Goal: Information Seeking & Learning: Learn about a topic

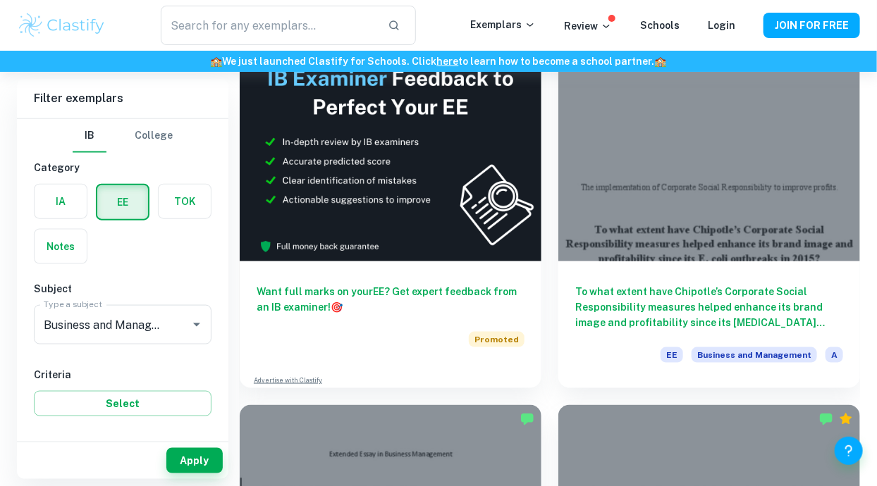
scroll to position [522, 0]
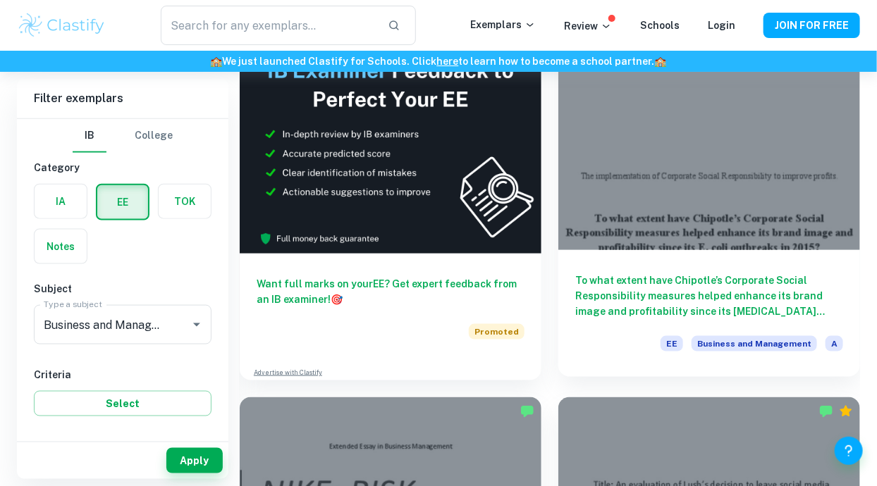
click at [773, 278] on h6 "To what extent have Chipotle’s Corporate Social Responsibility measures helped …" at bounding box center [709, 296] width 268 height 47
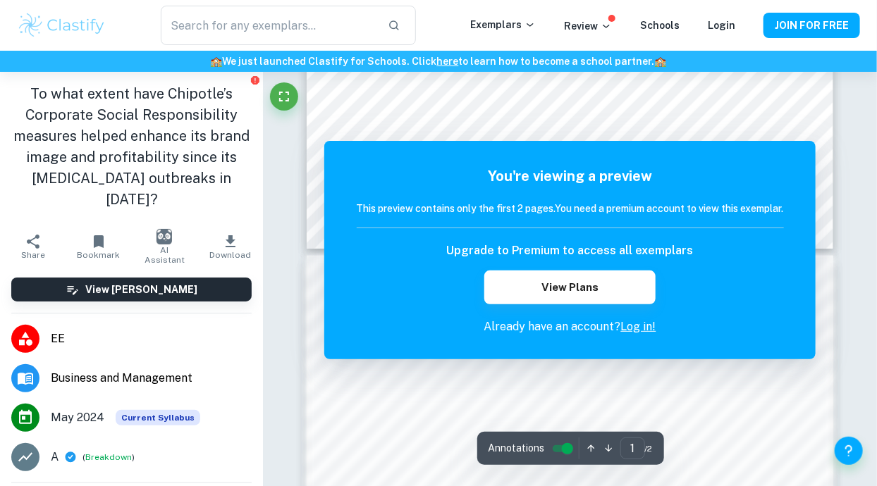
scroll to position [506, 0]
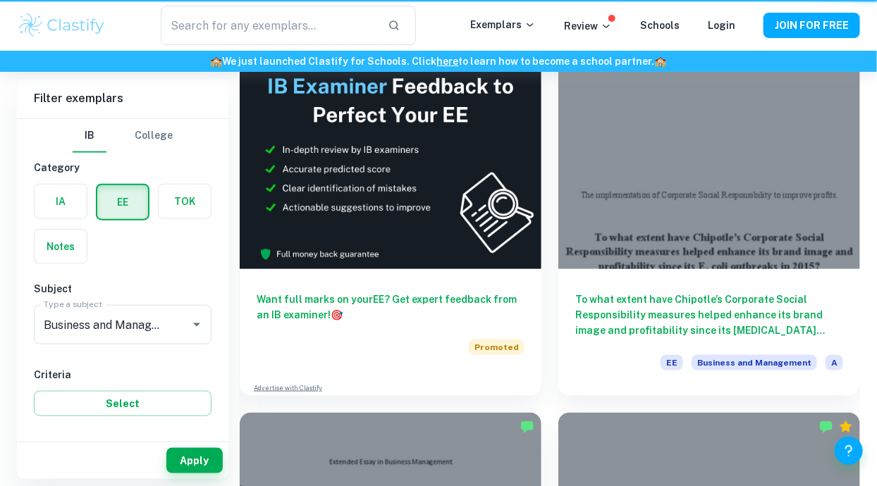
scroll to position [522, 0]
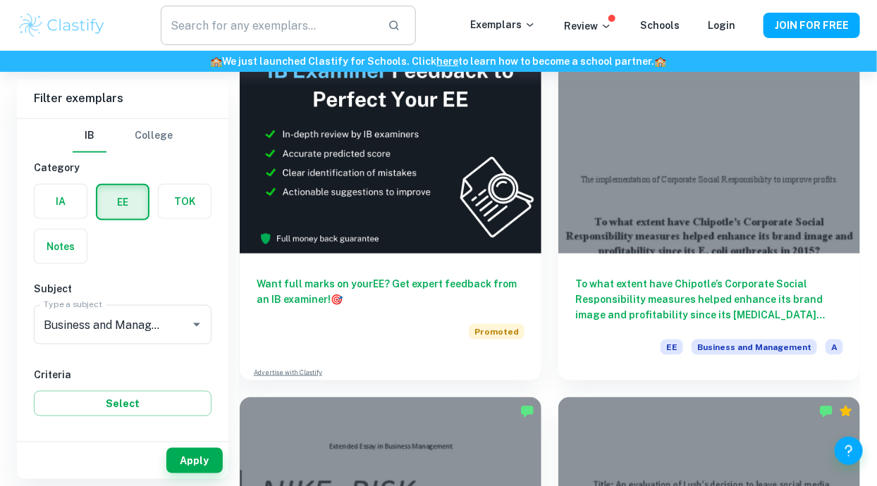
click at [248, 30] on input "text" at bounding box center [268, 25] width 215 height 39
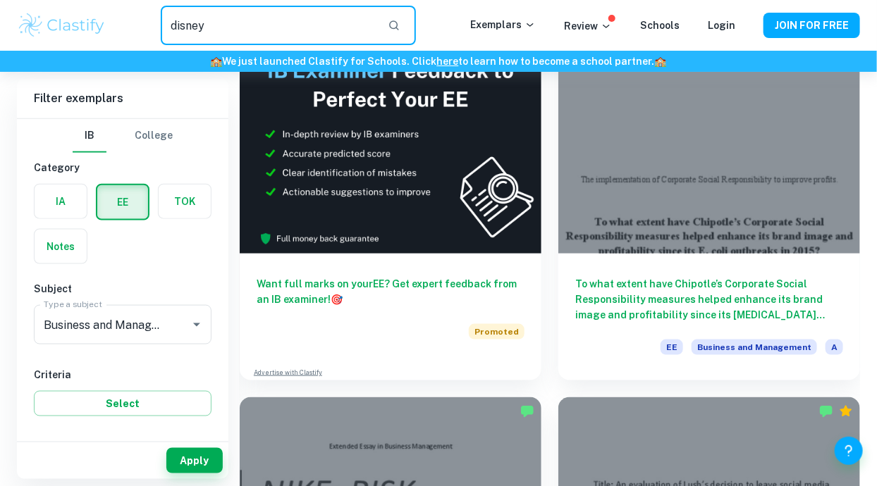
type input "disney"
click at [391, 31] on button "button" at bounding box center [394, 25] width 24 height 24
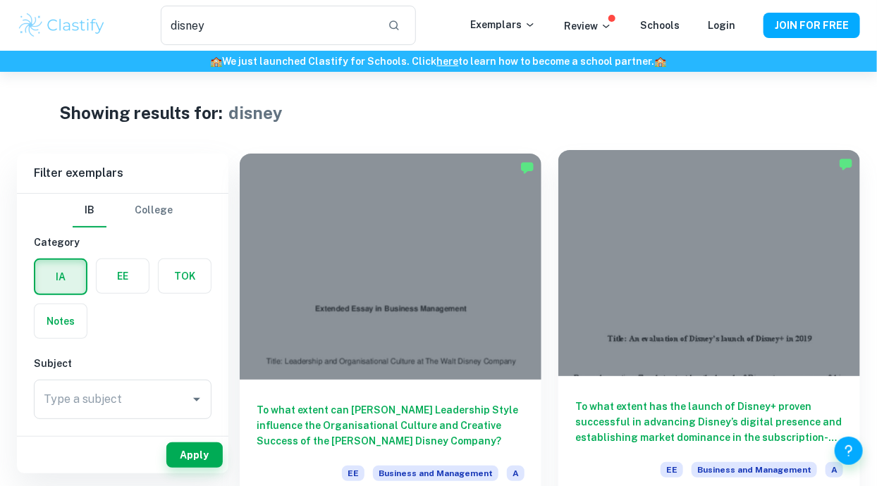
click at [663, 281] on div at bounding box center [709, 263] width 302 height 226
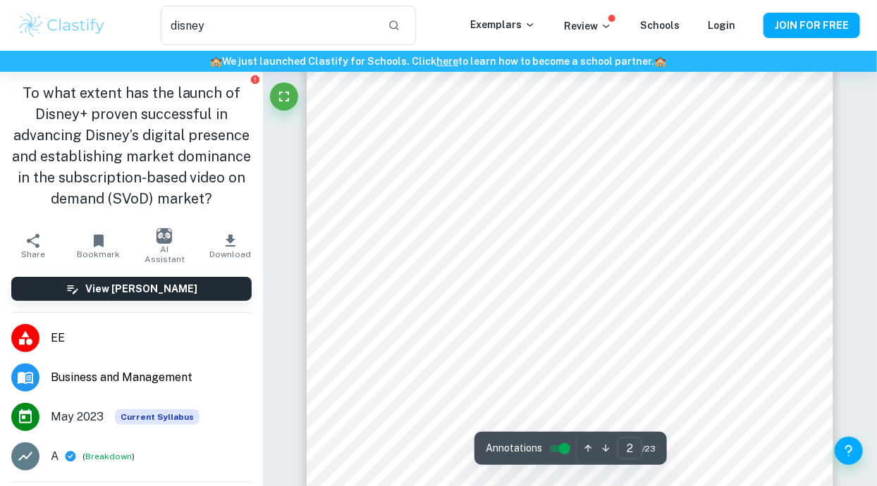
scroll to position [947, 0]
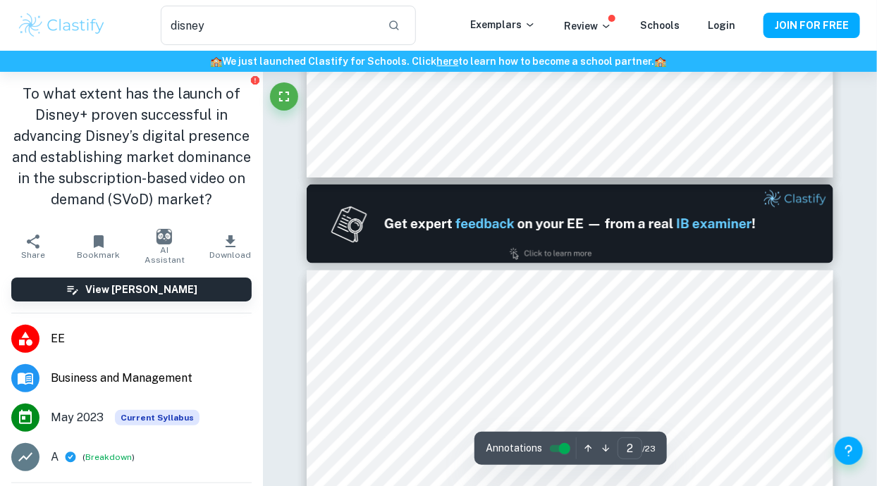
type input "1"
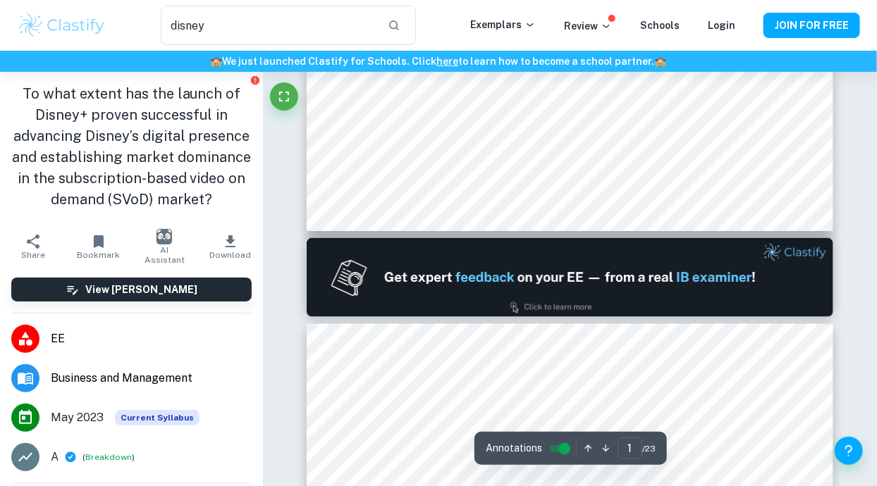
scroll to position [596, 0]
